Goal: Task Accomplishment & Management: Manage account settings

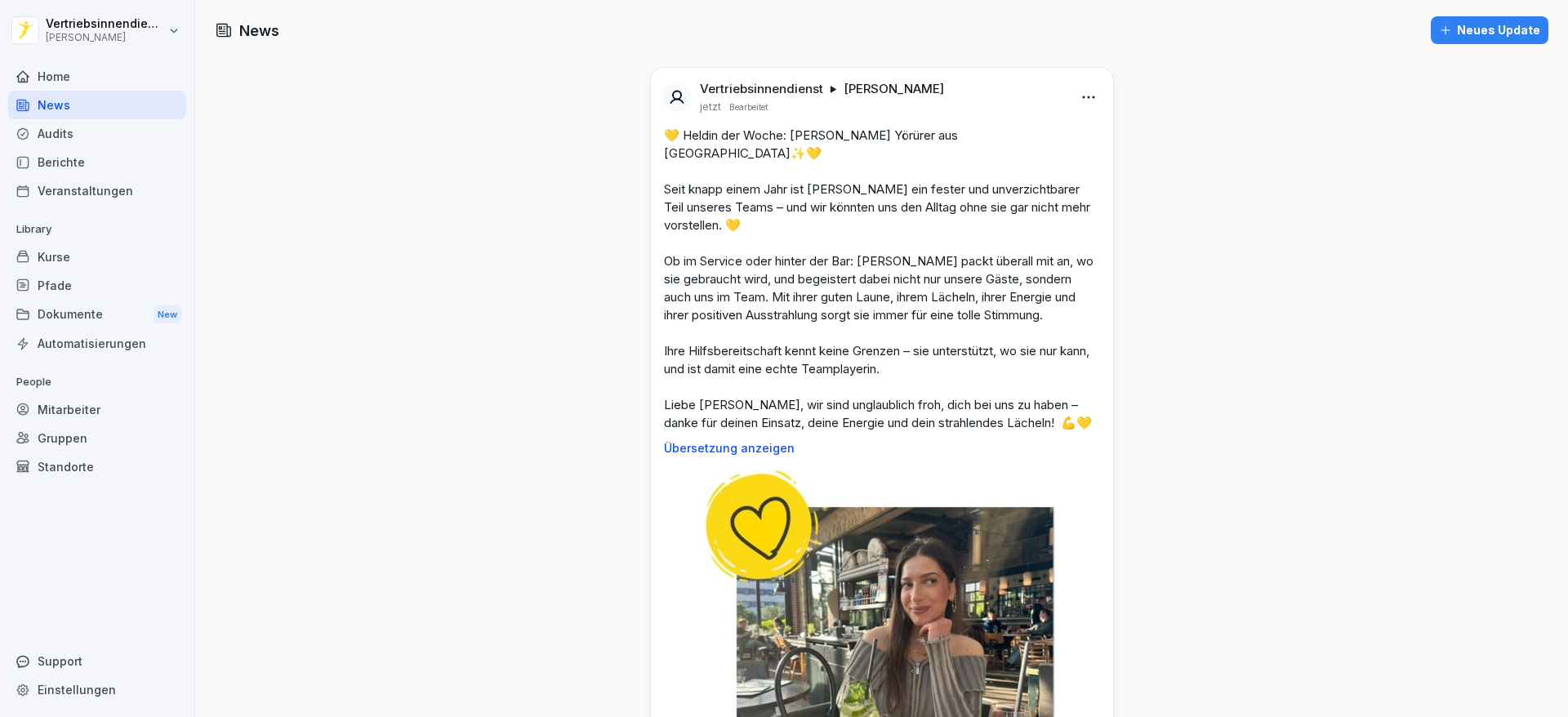
scroll to position [1, 0]
click at [71, 310] on div "Dokumente New" at bounding box center [97, 314] width 178 height 30
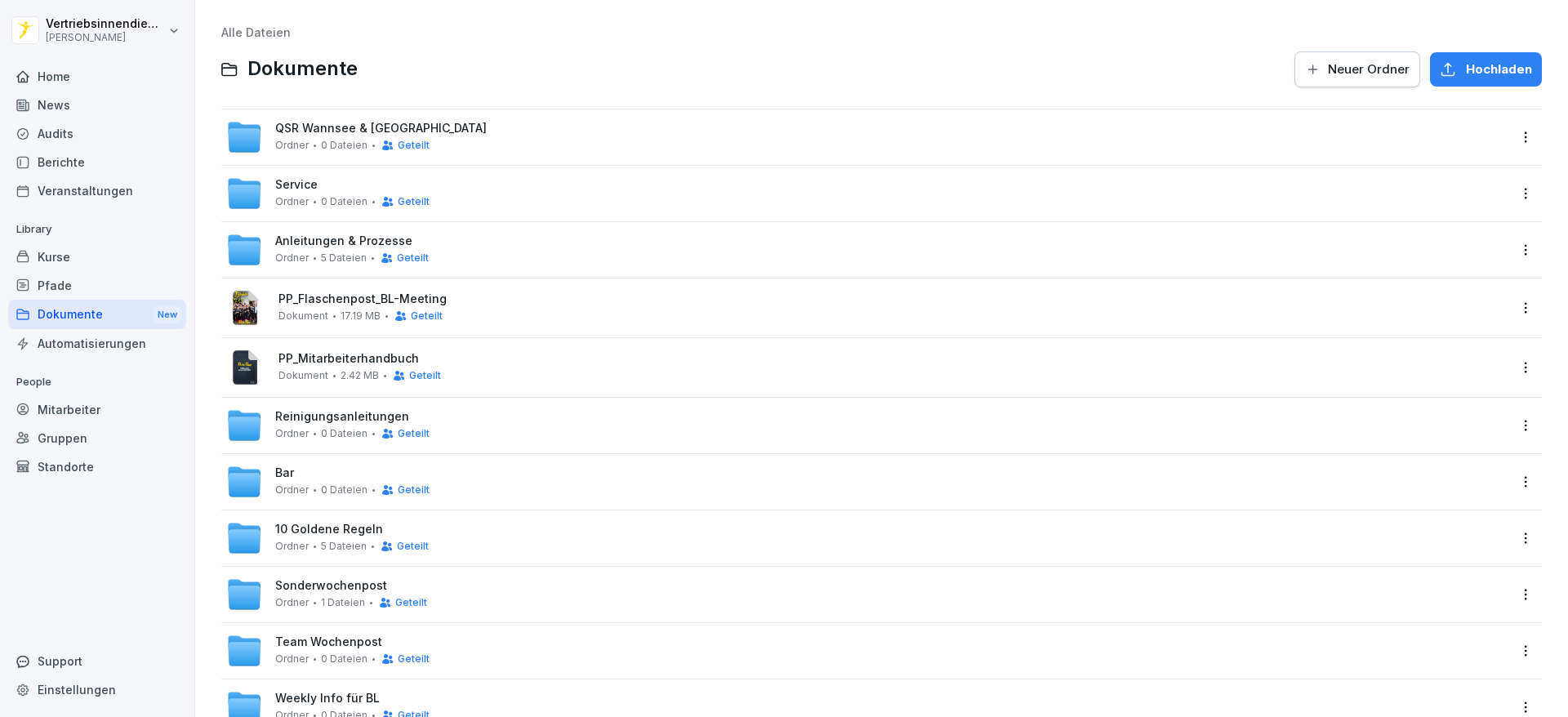
click at [309, 119] on div "QSR Wannsee & Hannover Ordner 0 Dateien Geteilt" at bounding box center [866, 137] width 1281 height 36
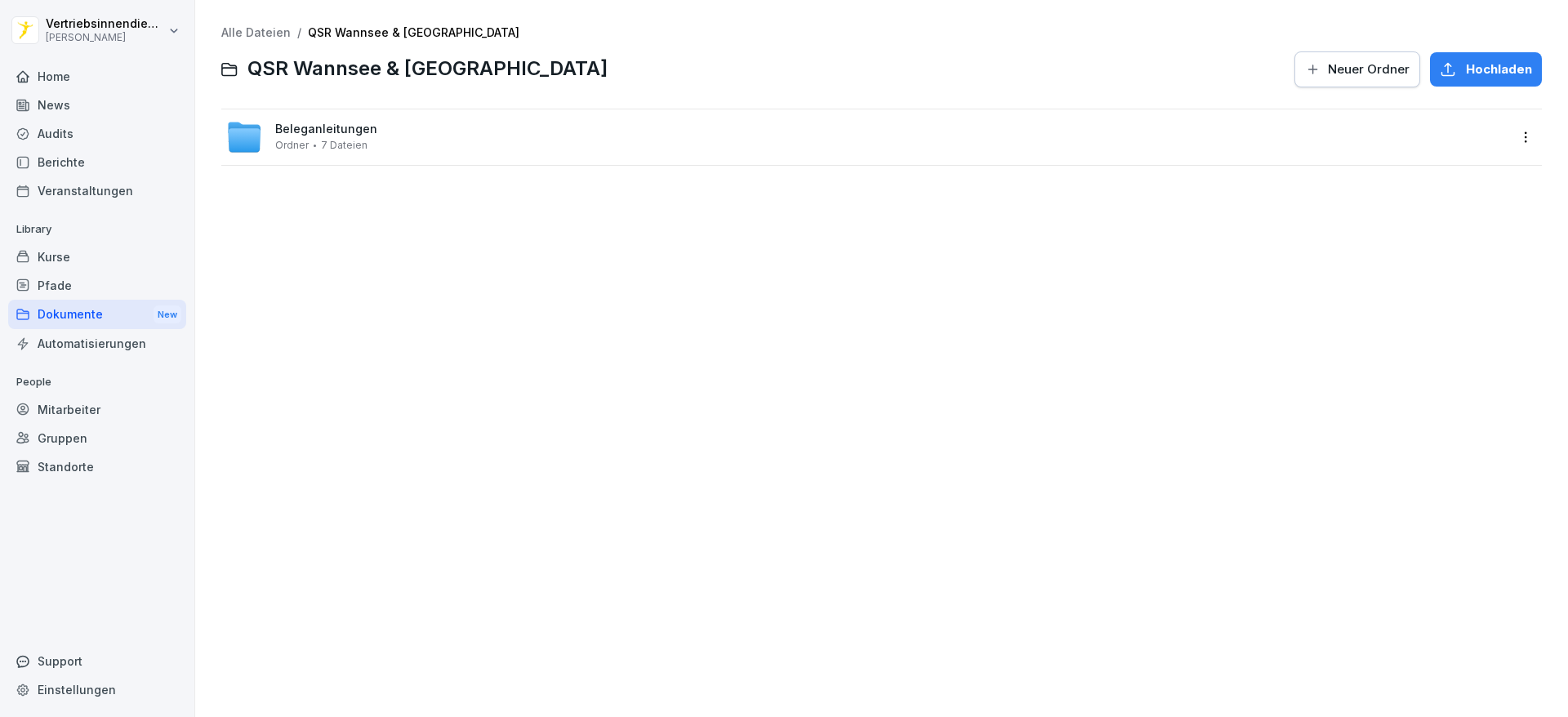
click at [359, 126] on span "Beleganleitungen" at bounding box center [327, 129] width 102 height 14
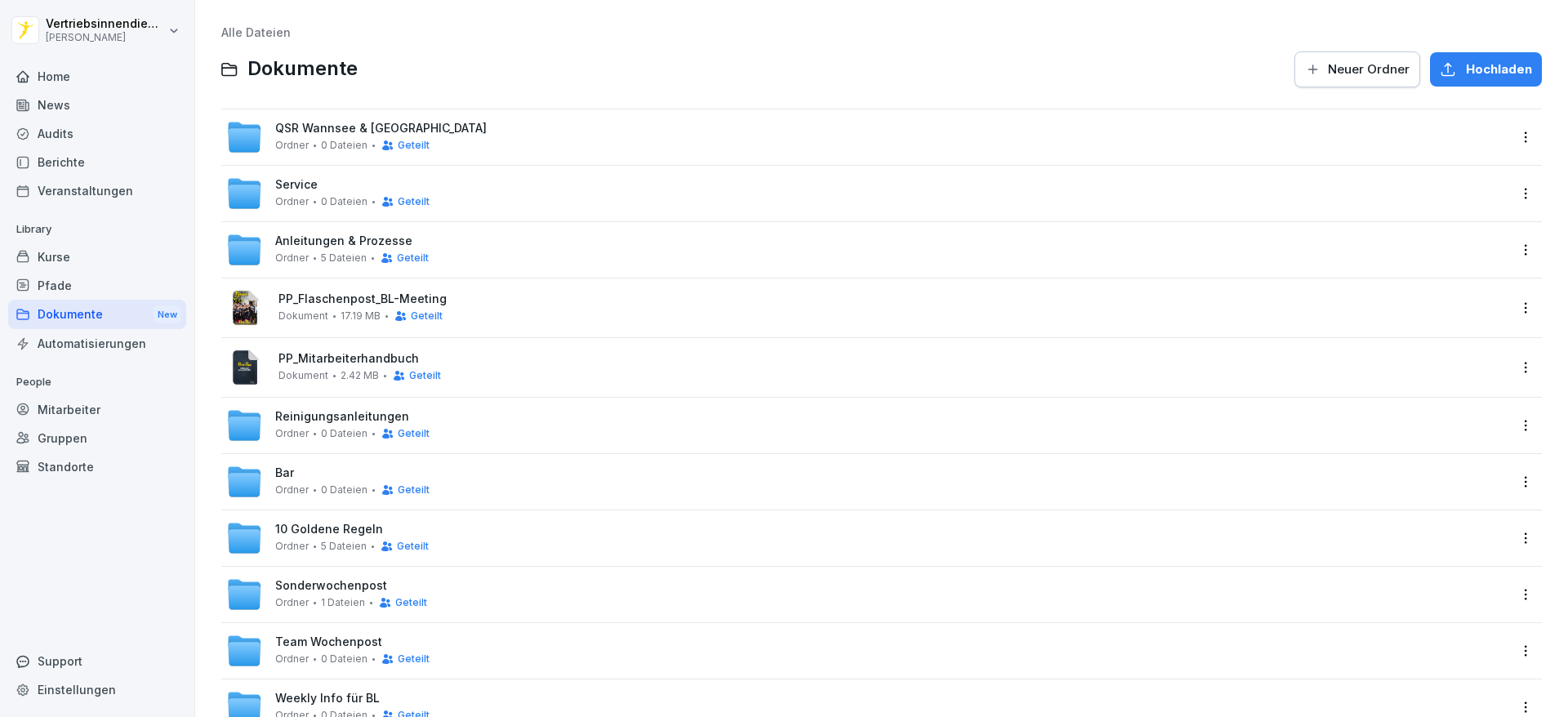
click at [350, 135] on span "QSR Wannsee & Hannover" at bounding box center [381, 128] width 211 height 14
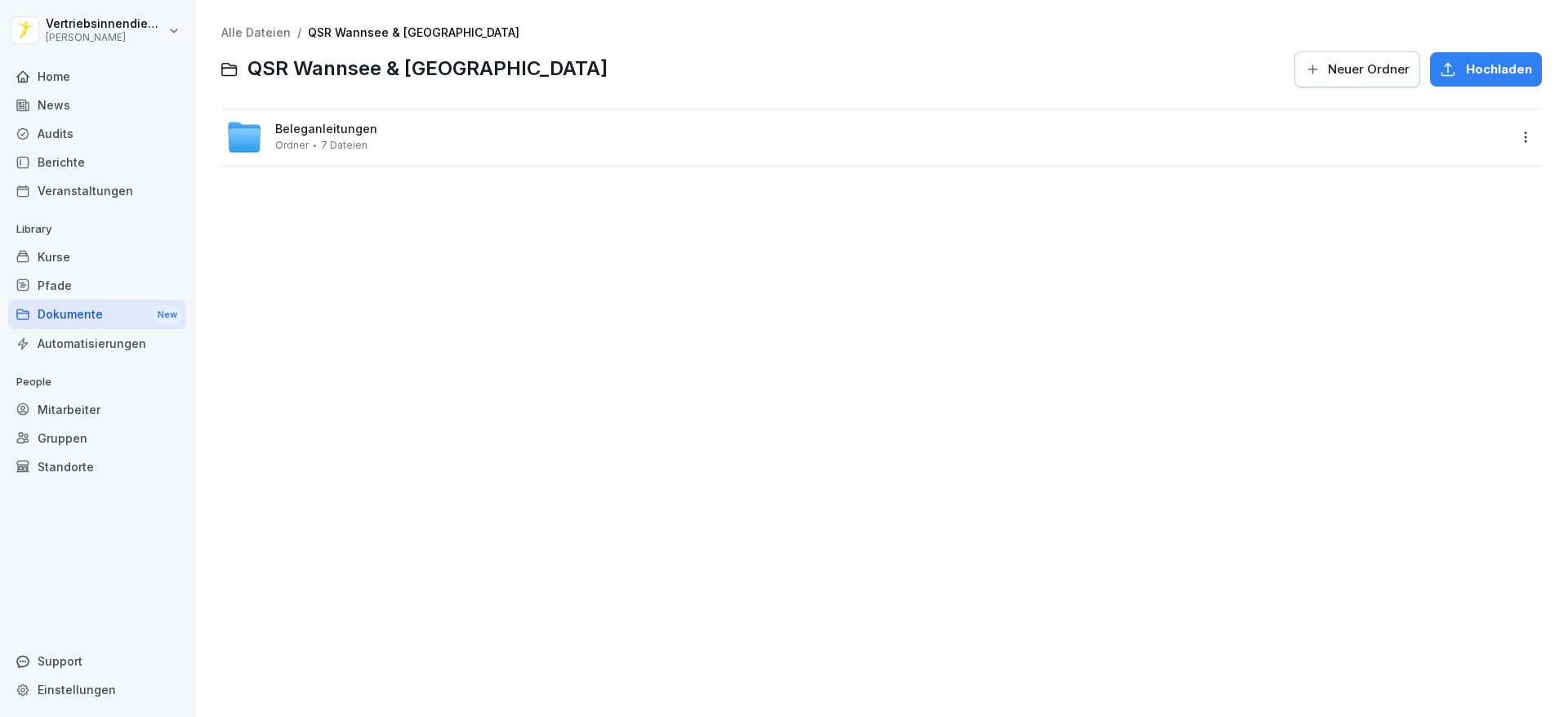
click at [261, 139] on icon at bounding box center [244, 137] width 36 height 36
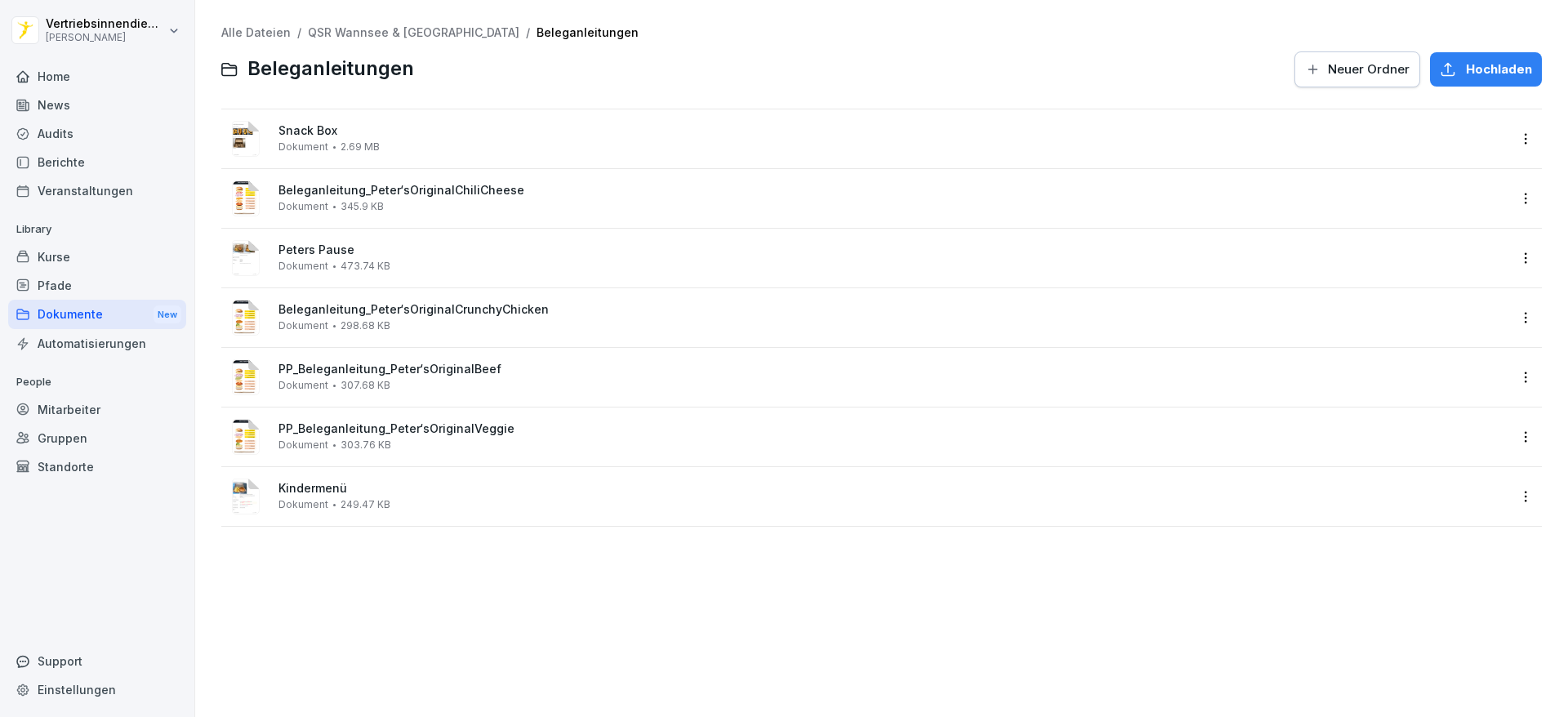
click at [1471, 69] on span "Hochladen" at bounding box center [1499, 69] width 66 height 18
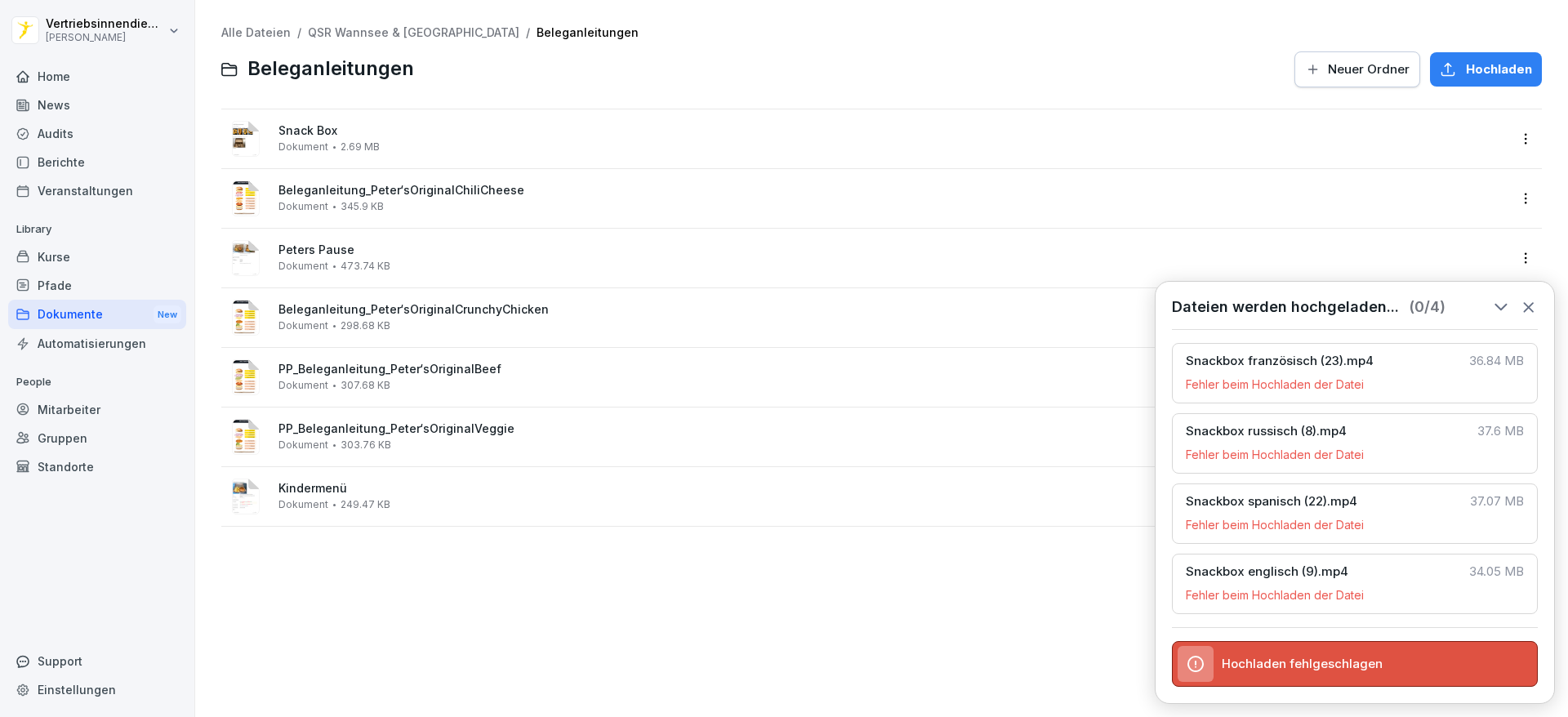
click at [1270, 665] on span "Hochladen fehlgeschlagen" at bounding box center [1302, 664] width 161 height 15
click at [675, 678] on div "Alle Dateien / QSR Wannsee & Hannover / Beleganleitungen Beleganleitungen Neuer…" at bounding box center [881, 358] width 1348 height 692
click at [891, 618] on div "Alle Dateien / QSR Wannsee & Hannover / Beleganleitungen Beleganleitungen Neuer…" at bounding box center [881, 358] width 1348 height 692
click at [1525, 303] on icon at bounding box center [1529, 308] width 9 height 9
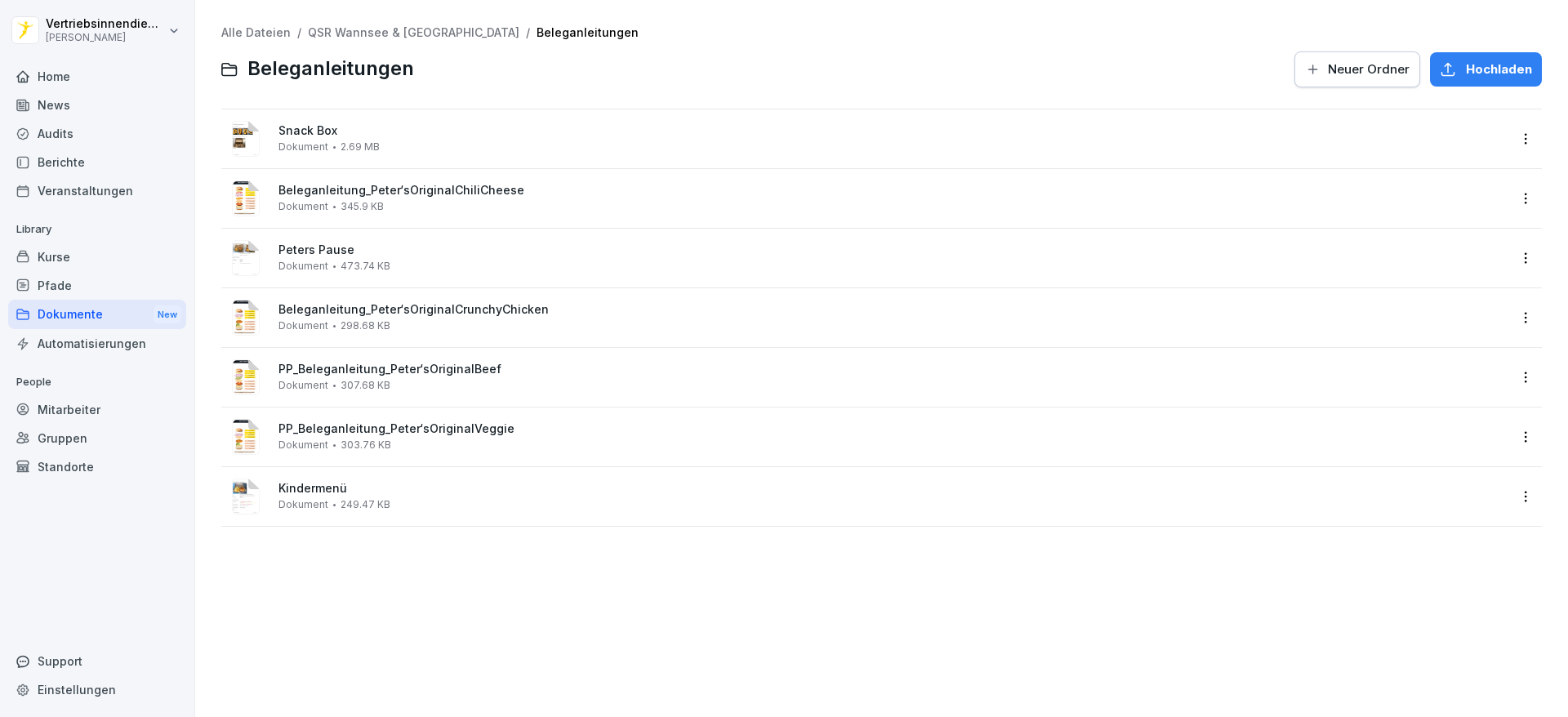
click at [1440, 61] on icon "button" at bounding box center [1448, 70] width 17 height 17
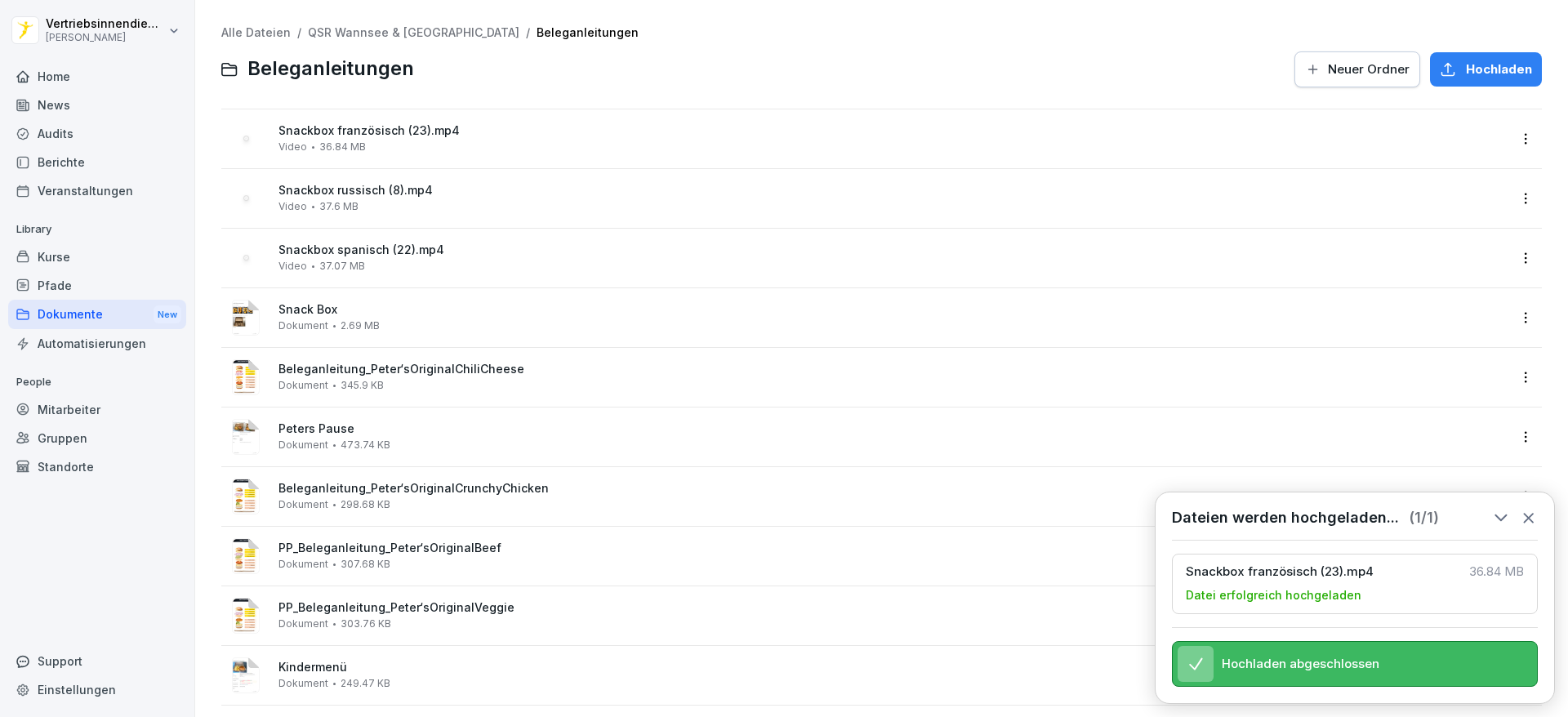
click at [899, 40] on div "Alle Dateien / QSR Wannsee & Hannover / Beleganleitungen Beleganleitungen Neuer…" at bounding box center [881, 58] width 1320 height 63
click at [1525, 509] on icon at bounding box center [1528, 517] width 18 height 18
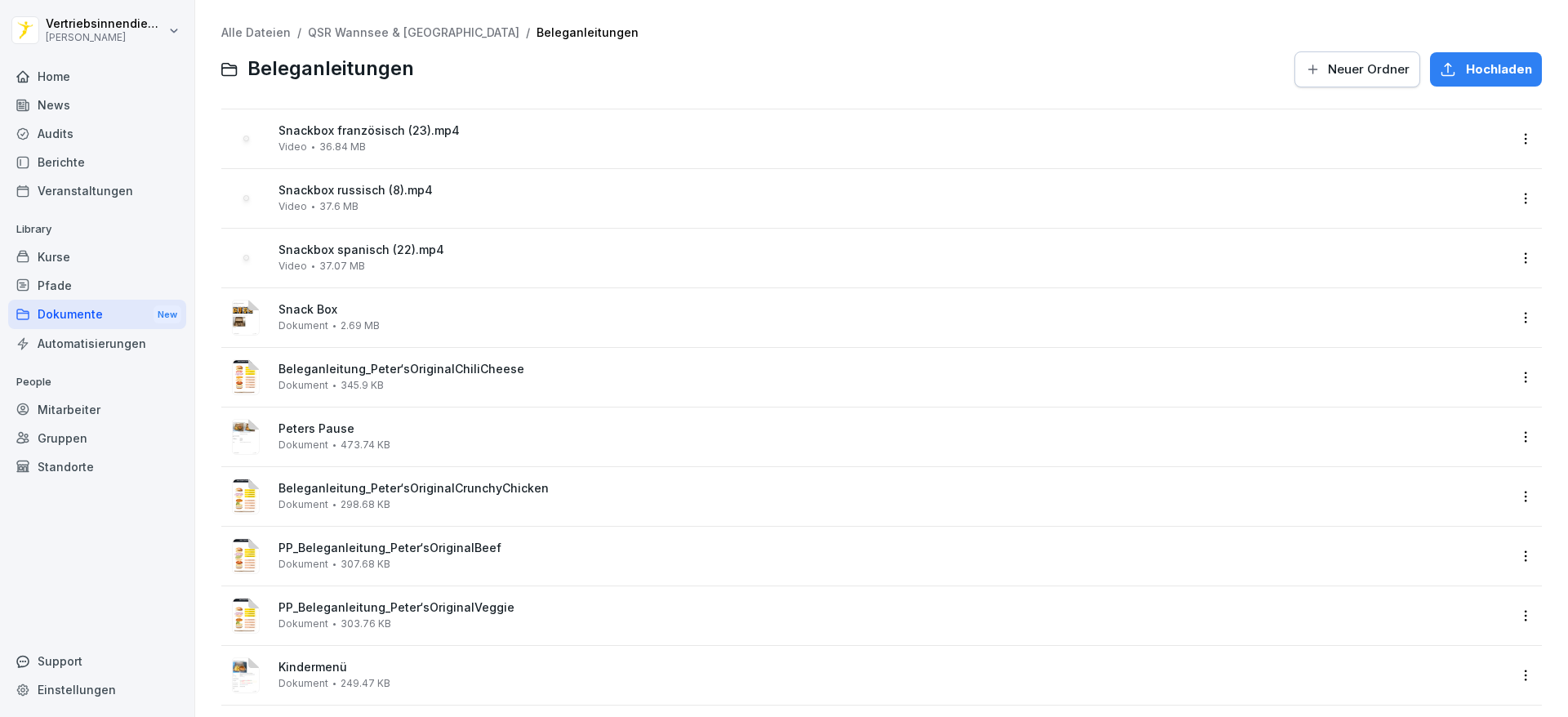
click at [1472, 71] on span "Hochladen" at bounding box center [1499, 69] width 66 height 18
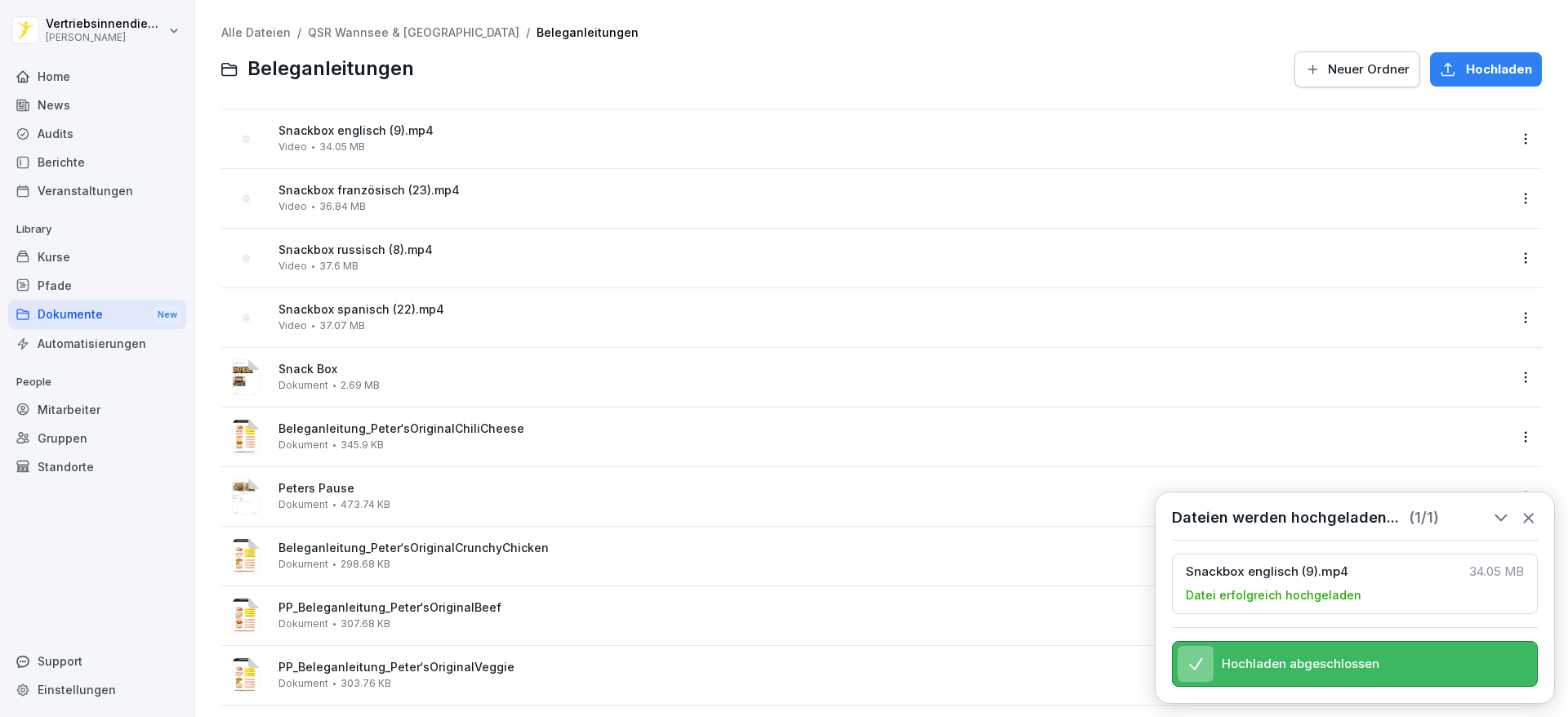
click at [1467, 71] on span "Hochladen" at bounding box center [1499, 69] width 66 height 18
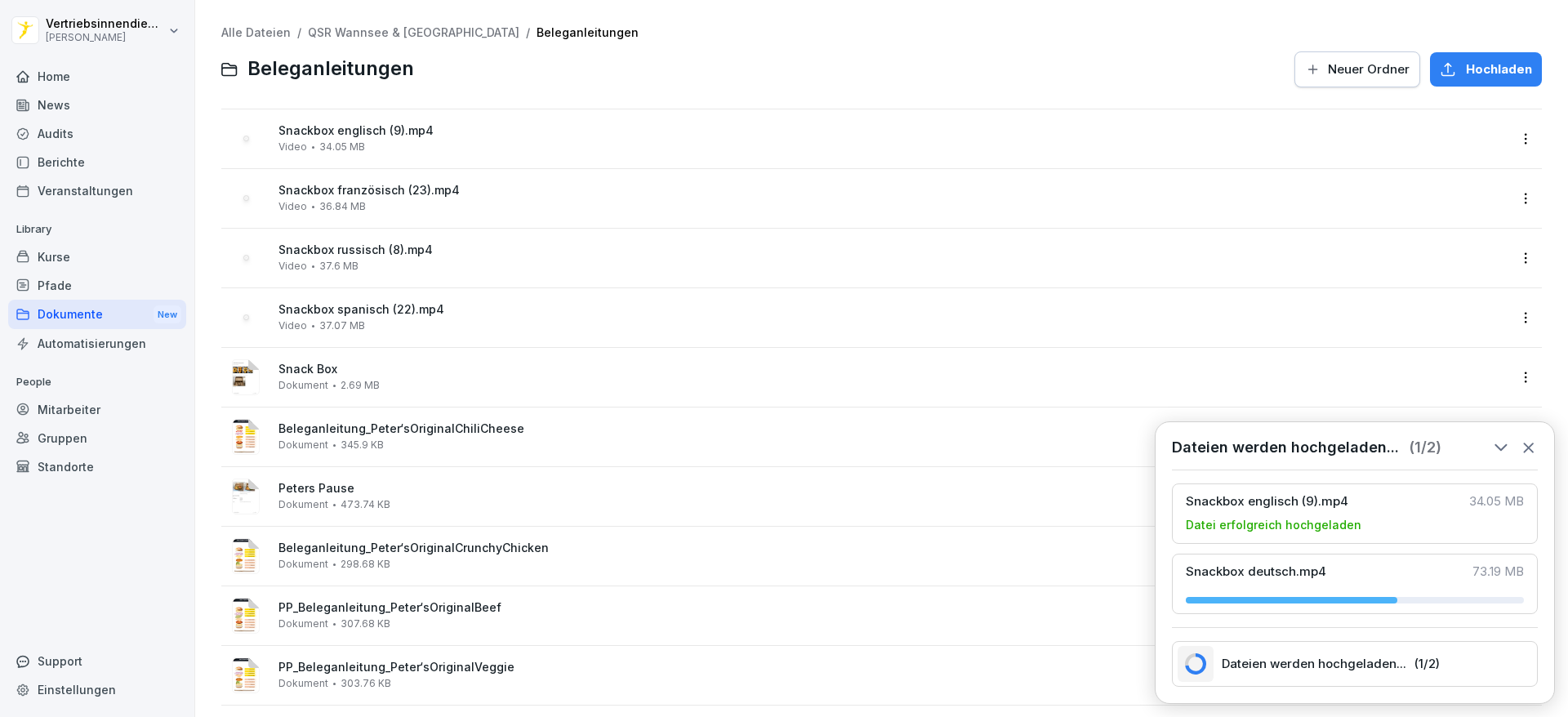
click at [1527, 444] on icon at bounding box center [1529, 448] width 9 height 9
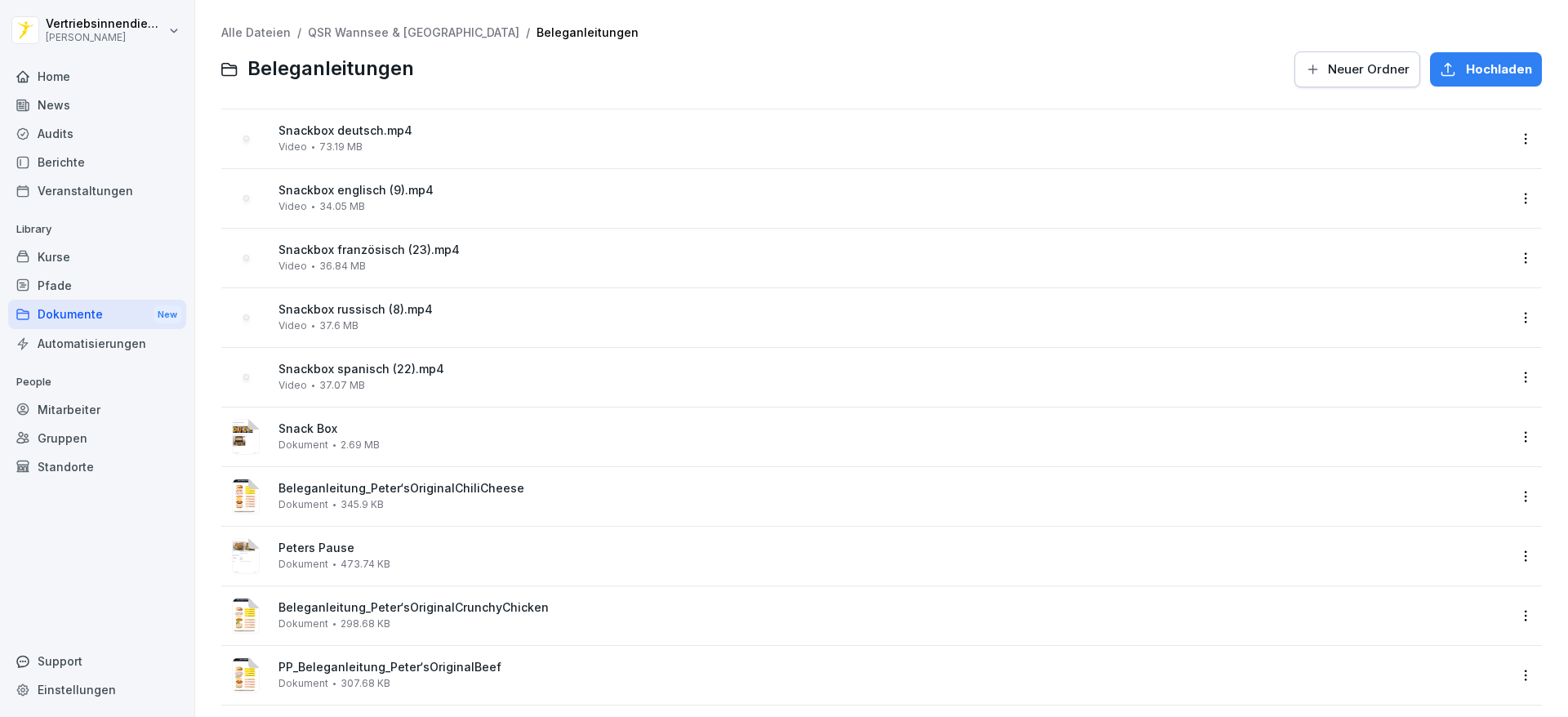
click at [1467, 68] on span "Hochladen" at bounding box center [1499, 69] width 66 height 18
click at [342, 206] on span "34.05 MB" at bounding box center [342, 206] width 46 height 11
